Goal: Information Seeking & Learning: Learn about a topic

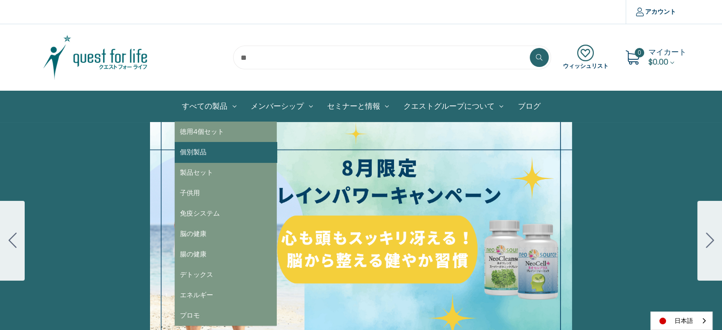
click at [207, 153] on link "個別製品" at bounding box center [226, 152] width 102 height 20
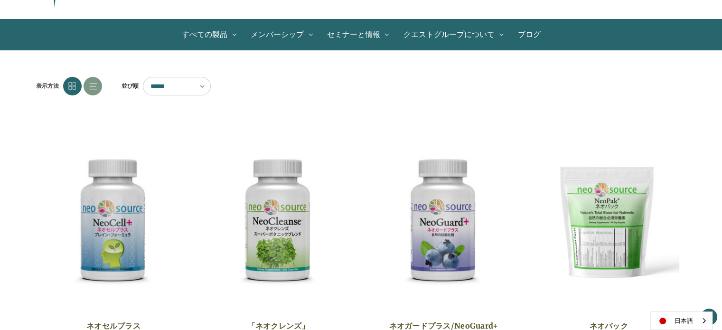
scroll to position [142, 0]
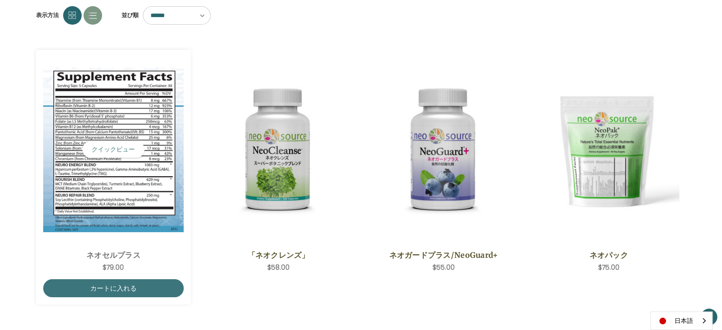
click at [112, 208] on img "NeoCell Plus,$79.00\a" at bounding box center [113, 149] width 141 height 165
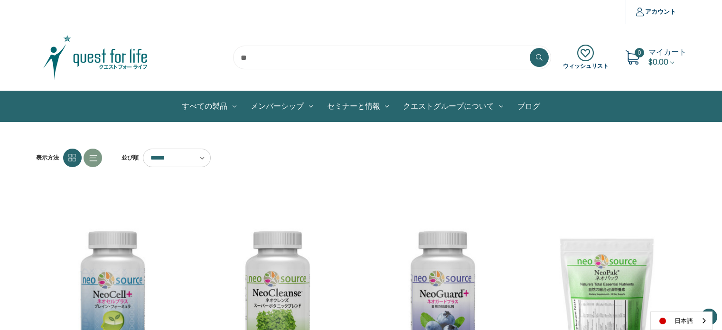
scroll to position [142, 0]
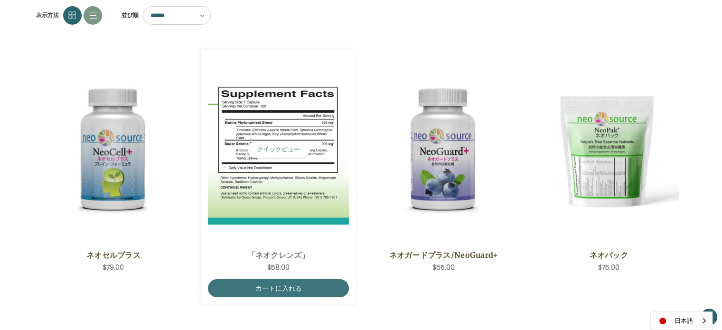
click at [284, 214] on img "NeoCleanse,$58.00\a" at bounding box center [278, 149] width 141 height 150
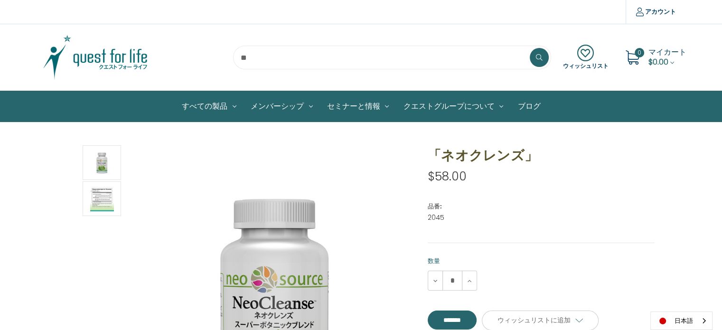
click at [103, 58] on img at bounding box center [95, 57] width 119 height 47
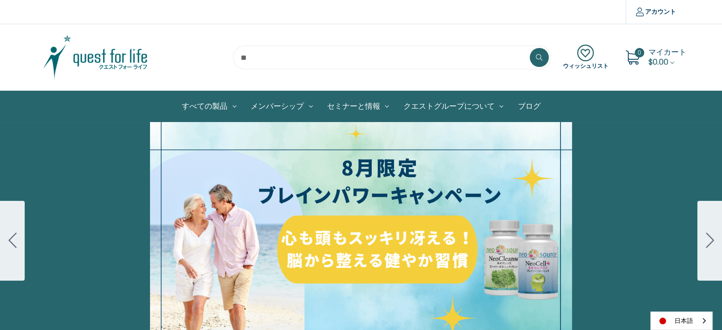
click at [470, 183] on div "細胞プロテクトセット 通常188ドル セール価格160ドル $28 OFF 2025年4月1日～4月30日 12月１日〜23日 販売中" at bounding box center [361, 240] width 722 height 237
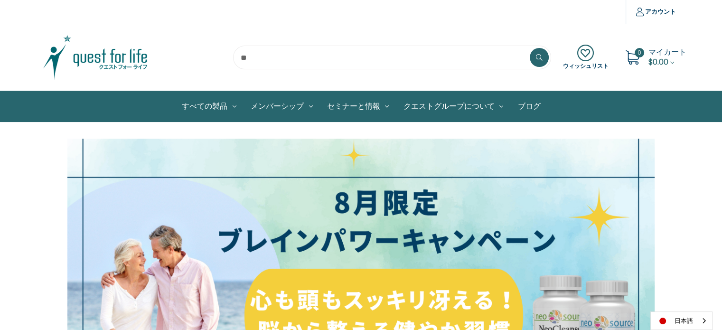
click at [220, 181] on img at bounding box center [360, 304] width 587 height 330
